Goal: Transaction & Acquisition: Book appointment/travel/reservation

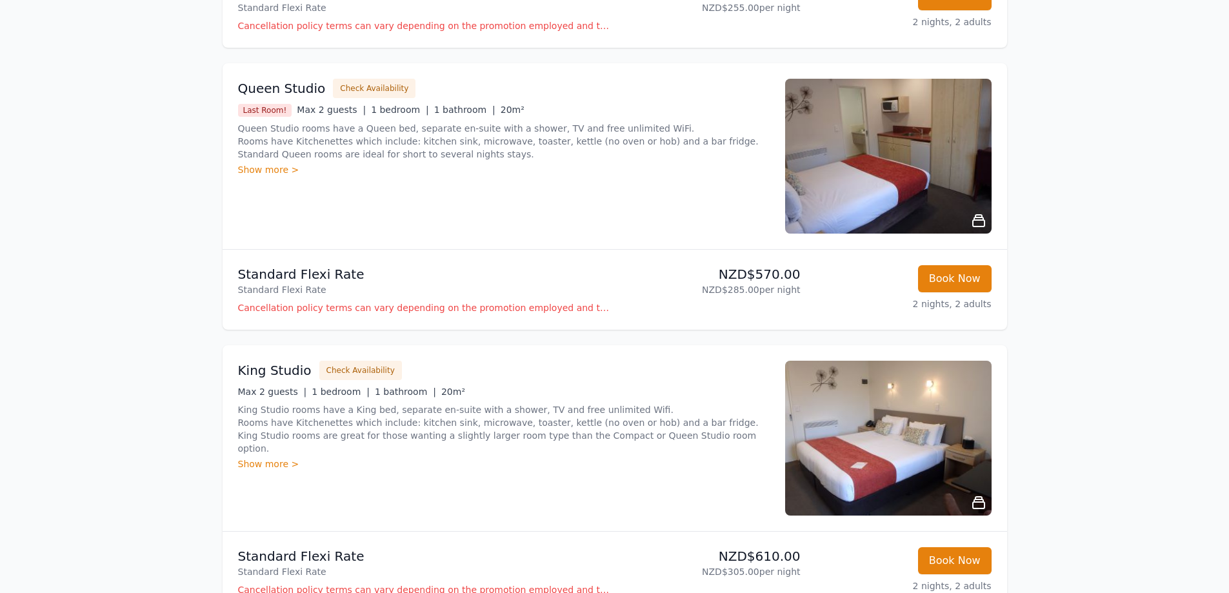
scroll to position [452, 0]
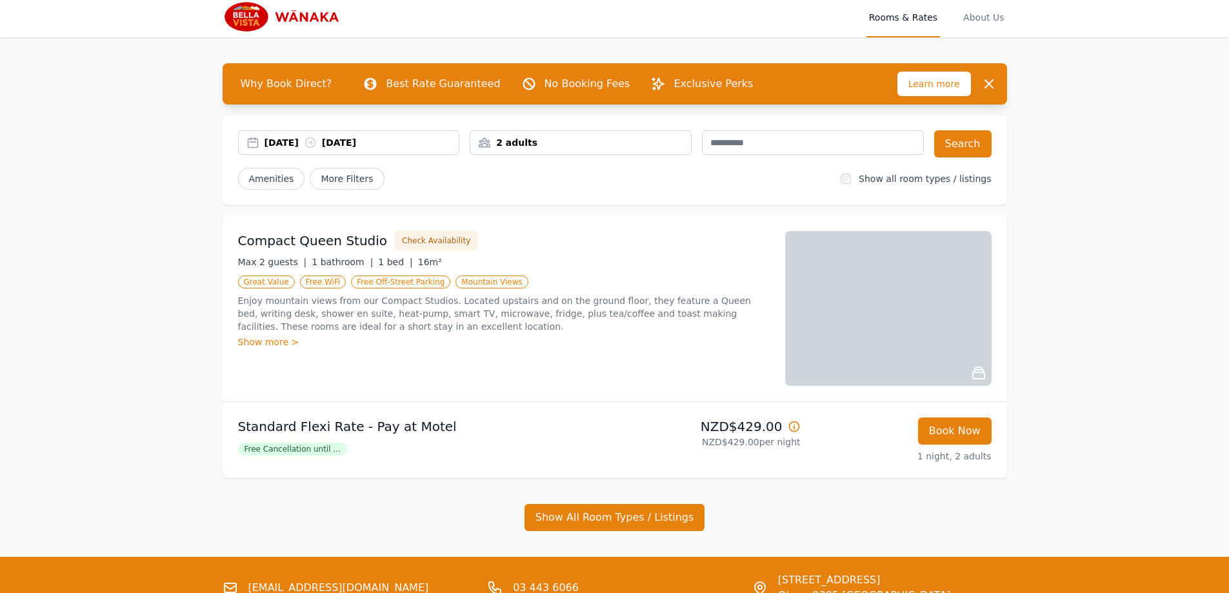
scroll to position [65, 0]
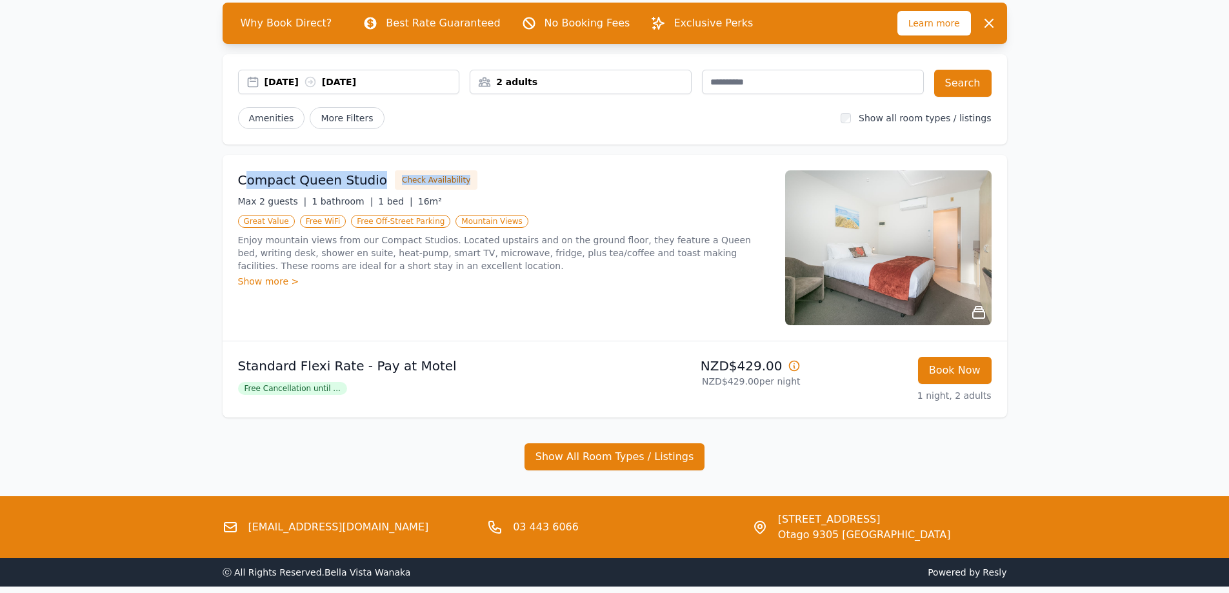
drag, startPoint x: 248, startPoint y: 179, endPoint x: 485, endPoint y: 177, distance: 237.4
click at [485, 177] on div "Compact Queen Studio Check Availability" at bounding box center [504, 179] width 532 height 19
click at [486, 175] on div "Compact Queen Studio Check Availability" at bounding box center [504, 179] width 532 height 19
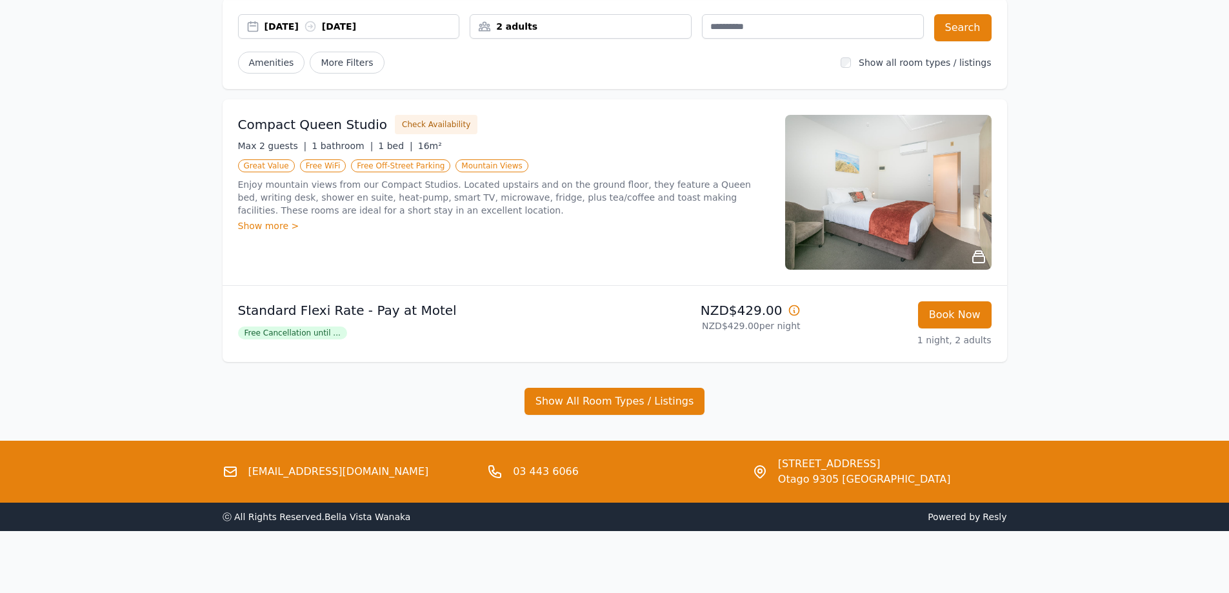
scroll to position [0, 0]
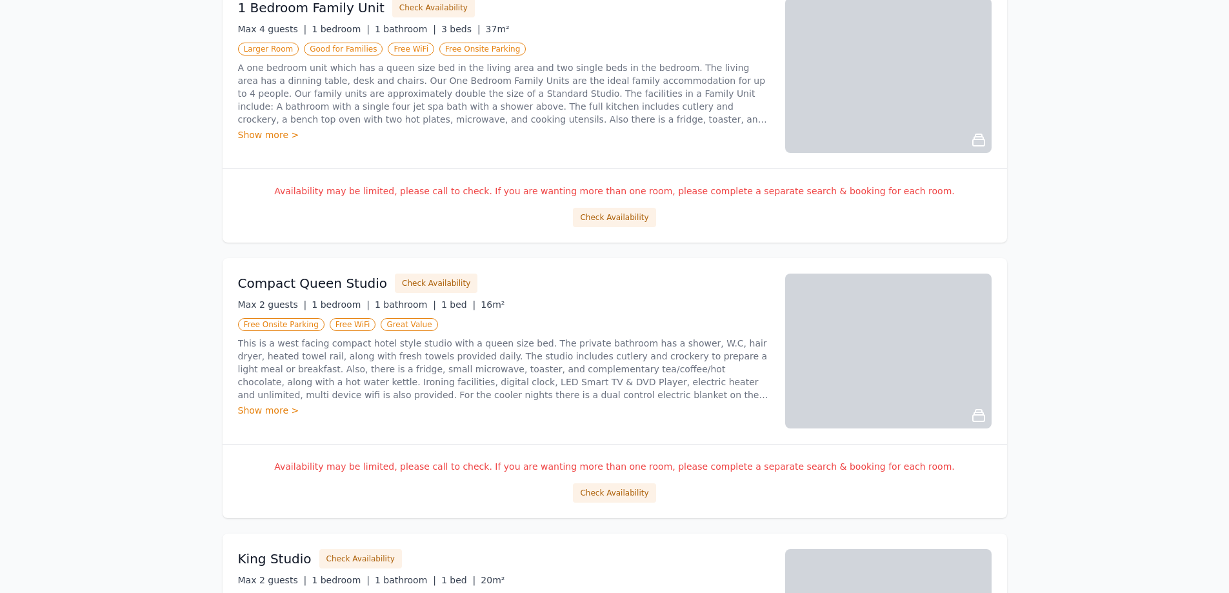
scroll to position [258, 0]
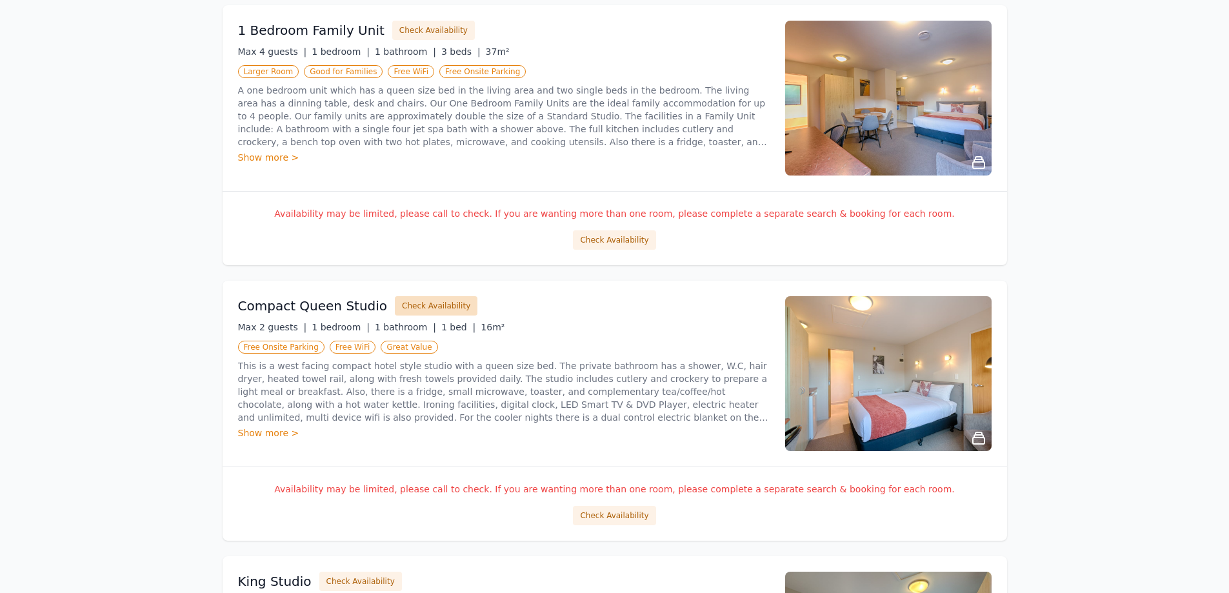
click at [437, 301] on button "Check Availability" at bounding box center [436, 305] width 83 height 19
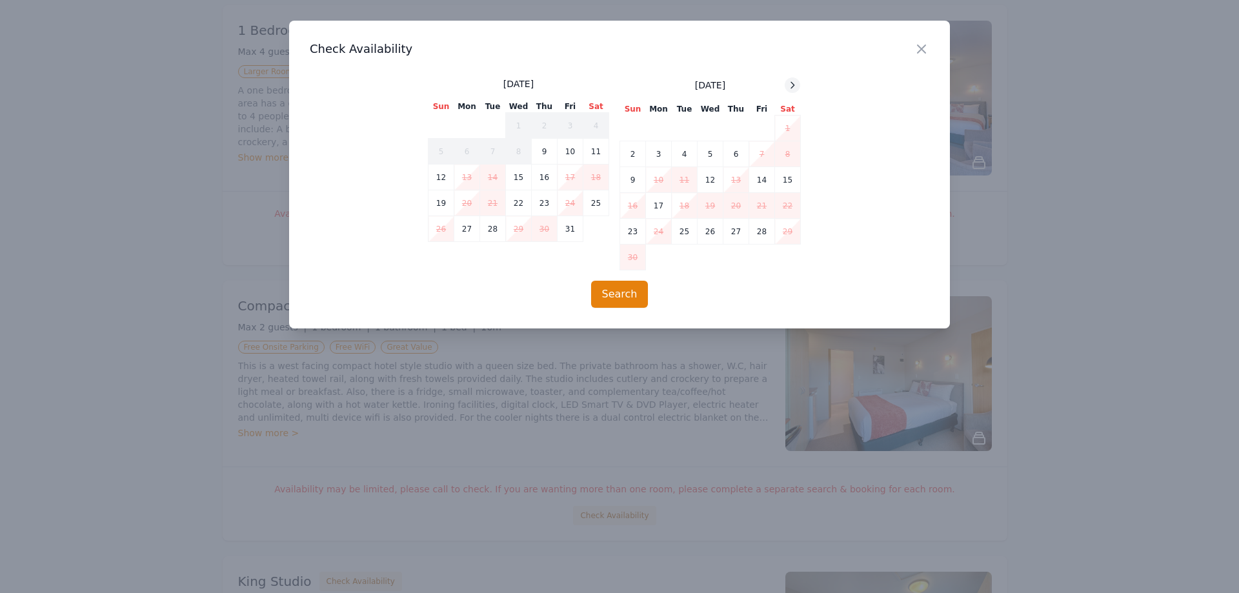
click at [797, 83] on icon at bounding box center [792, 85] width 10 height 10
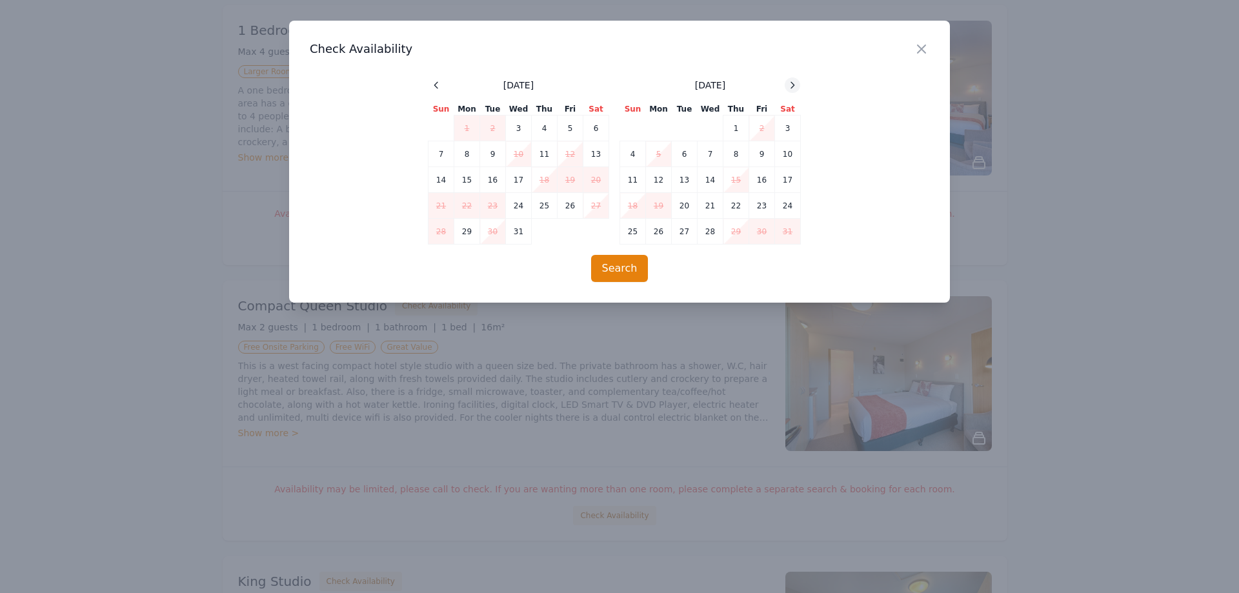
click at [797, 83] on icon at bounding box center [792, 85] width 10 height 10
click at [933, 45] on div "Close" at bounding box center [932, 41] width 36 height 41
click at [916, 52] on icon "button" at bounding box center [921, 48] width 15 height 15
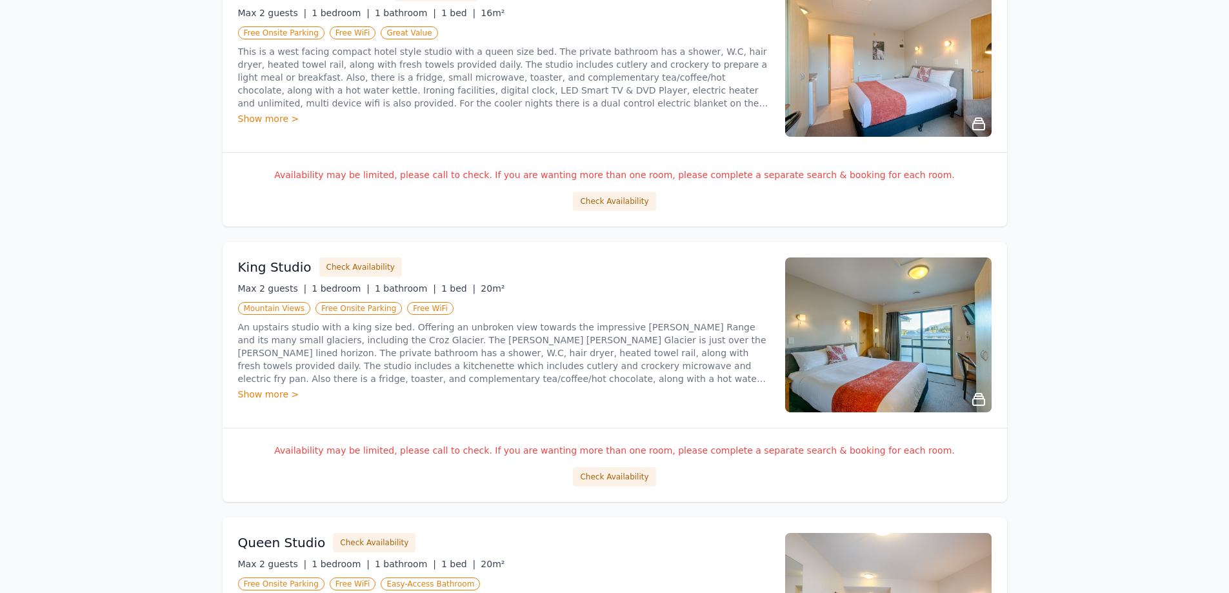
scroll to position [645, 0]
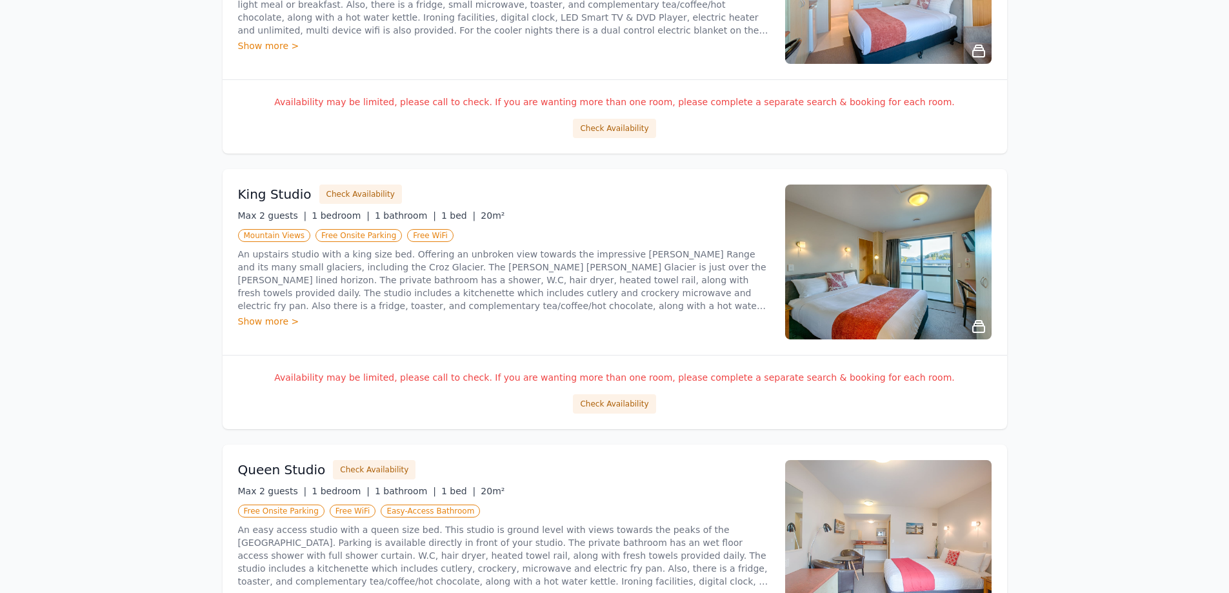
click at [346, 182] on div "King Studio Check Availability Max 2 guests | 1 bedroom | 1 bathroom | 1 bed | …" at bounding box center [615, 262] width 785 height 186
click at [350, 193] on button "Check Availability" at bounding box center [360, 194] width 83 height 19
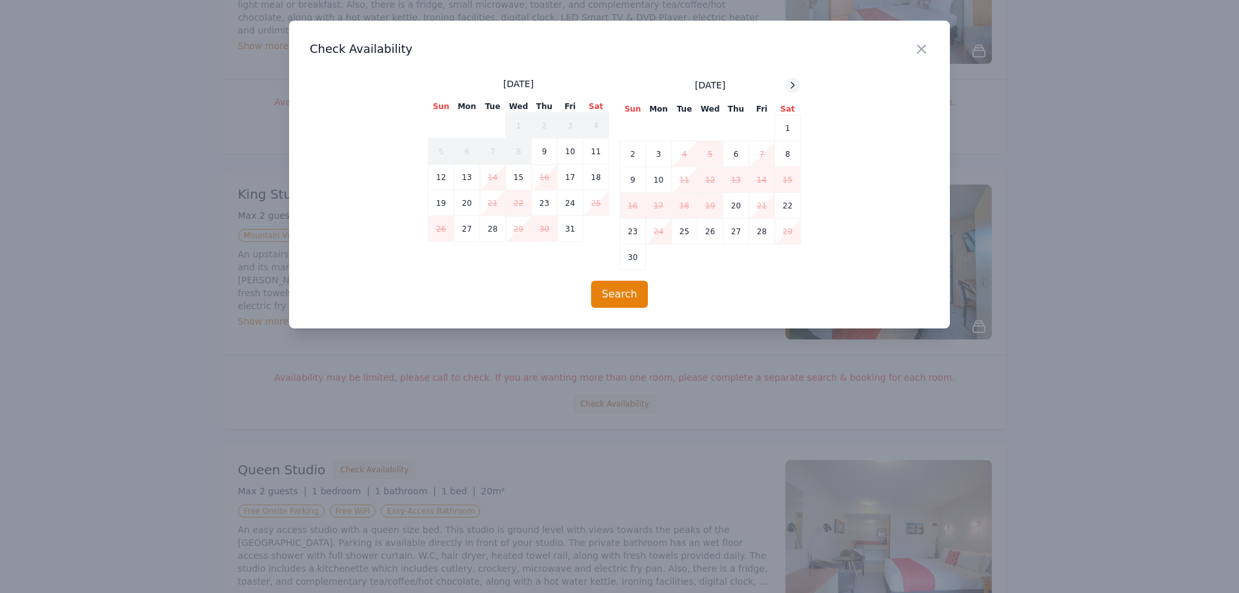
click at [787, 88] on icon at bounding box center [792, 85] width 10 height 10
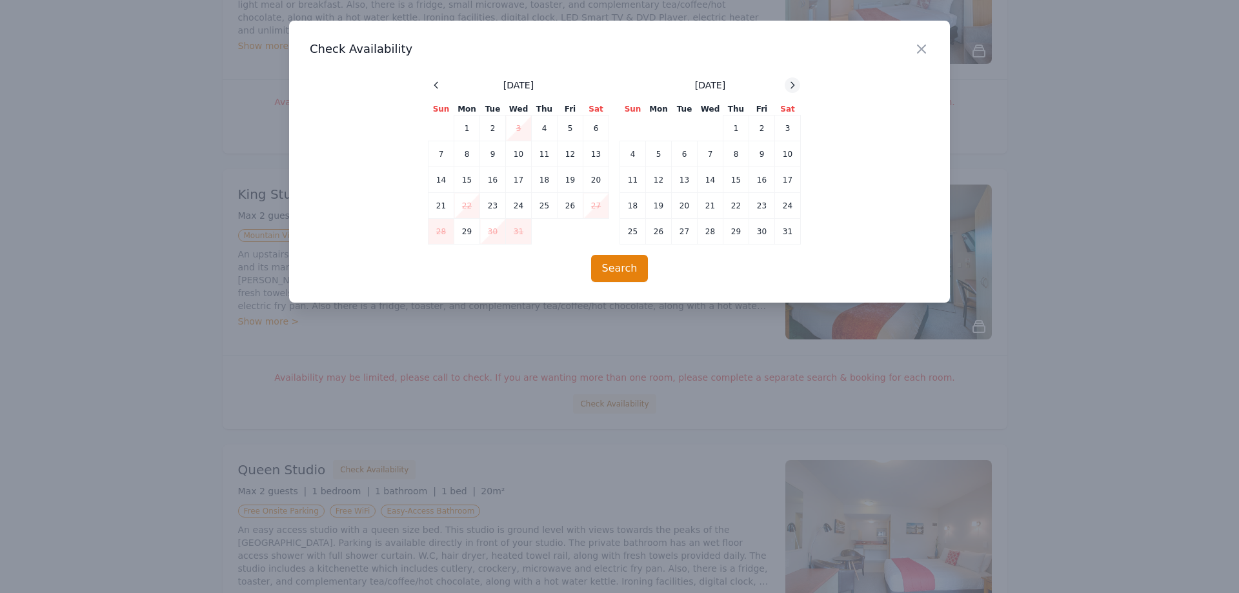
click at [787, 88] on icon at bounding box center [792, 85] width 10 height 10
click at [917, 50] on icon "button" at bounding box center [921, 48] width 15 height 15
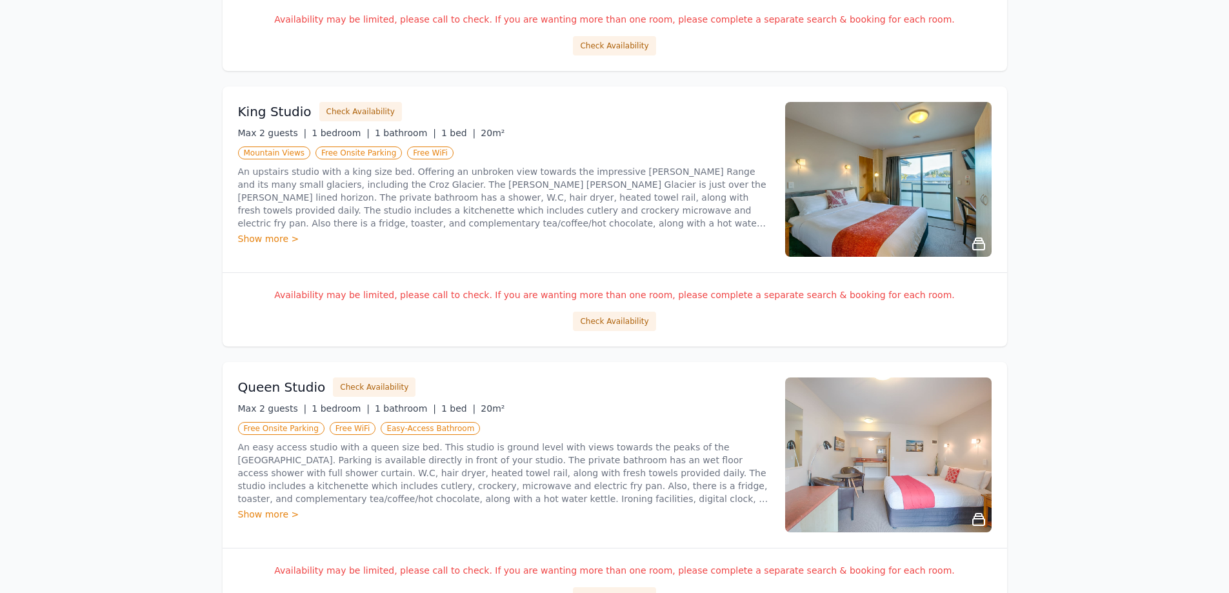
scroll to position [903, 0]
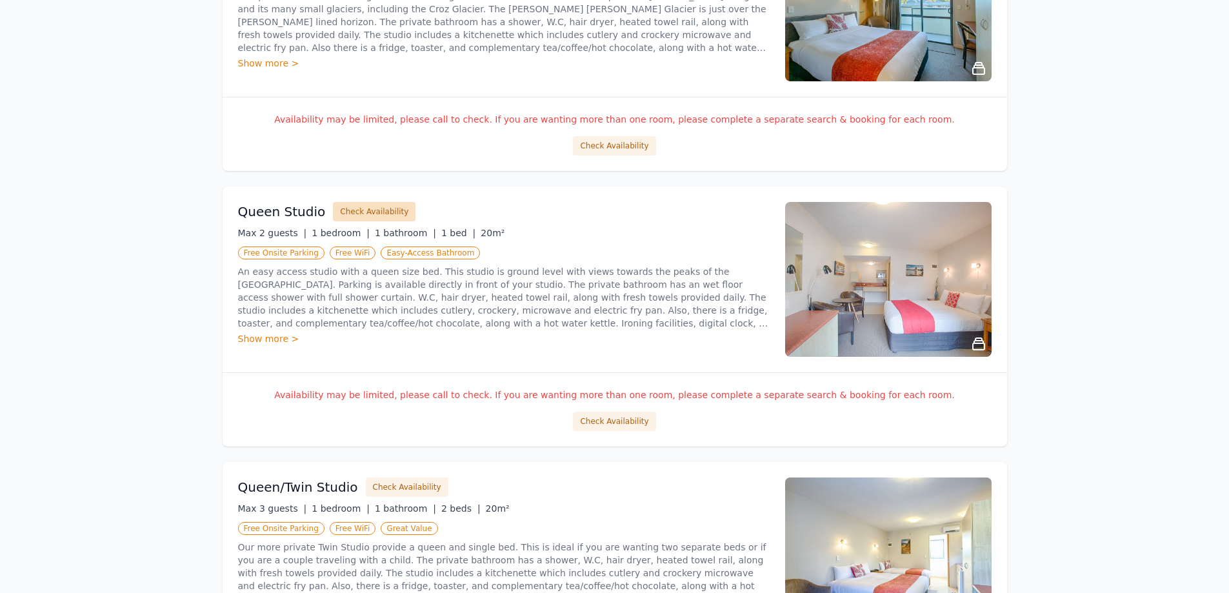
click at [355, 203] on button "Check Availability" at bounding box center [374, 211] width 83 height 19
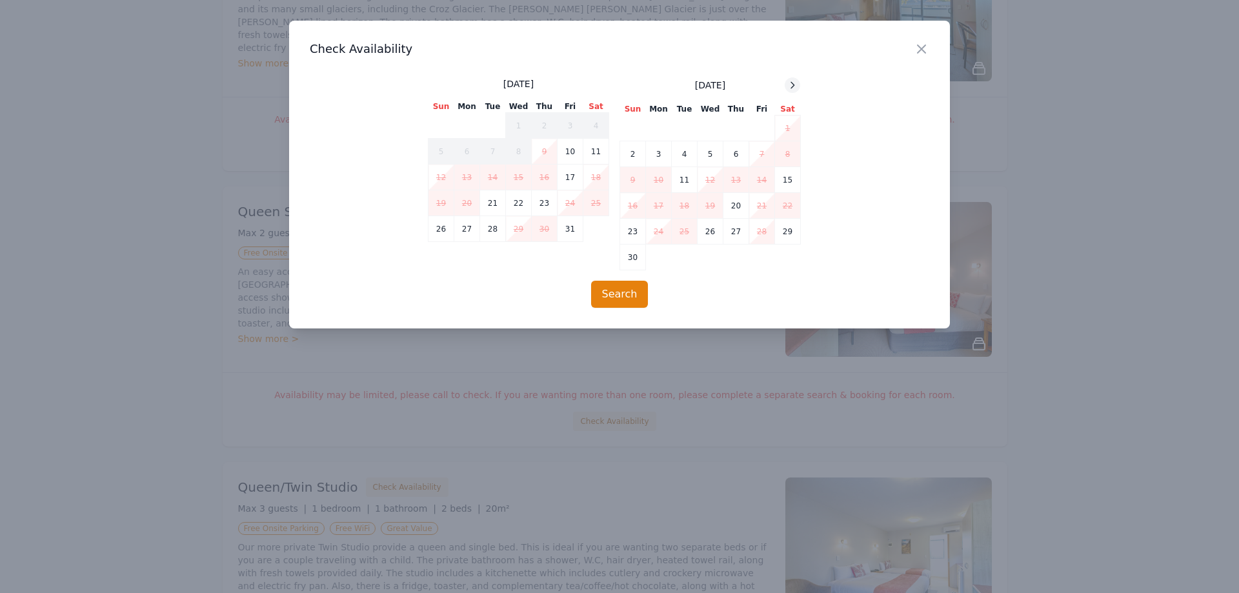
click at [790, 84] on icon at bounding box center [792, 85] width 10 height 10
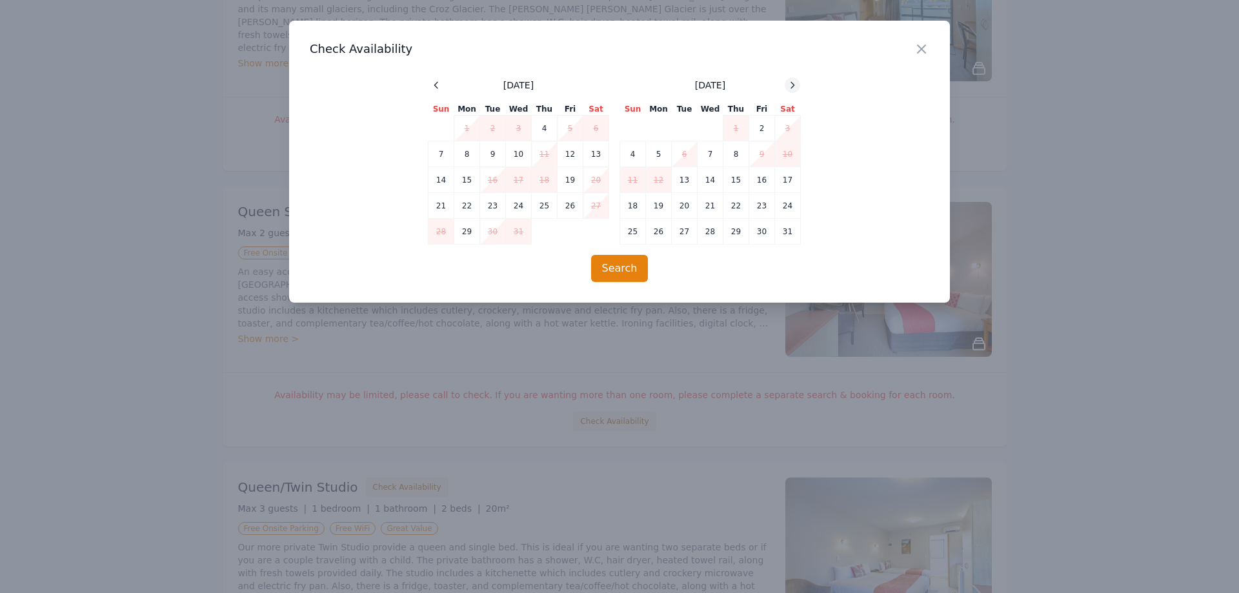
click at [790, 84] on icon at bounding box center [792, 85] width 10 height 10
click at [917, 48] on icon "button" at bounding box center [921, 48] width 15 height 15
